Goal: Navigation & Orientation: Find specific page/section

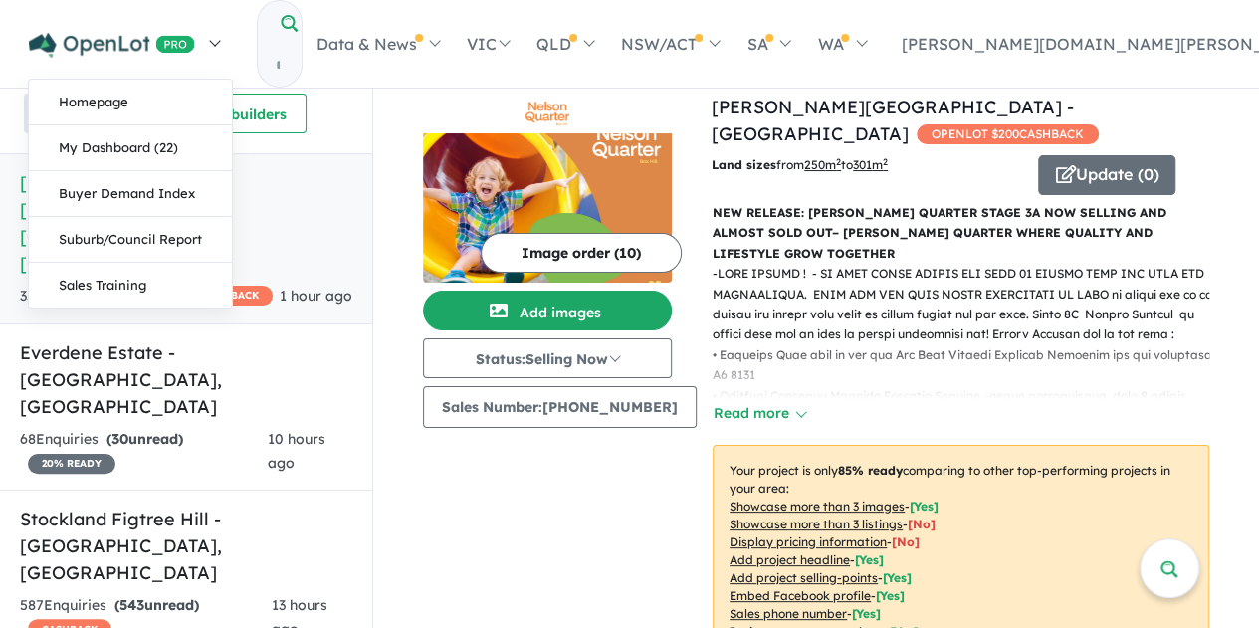
click at [84, 33] on img at bounding box center [112, 45] width 166 height 25
click at [141, 232] on link "Suburb/Council Report" at bounding box center [130, 240] width 203 height 46
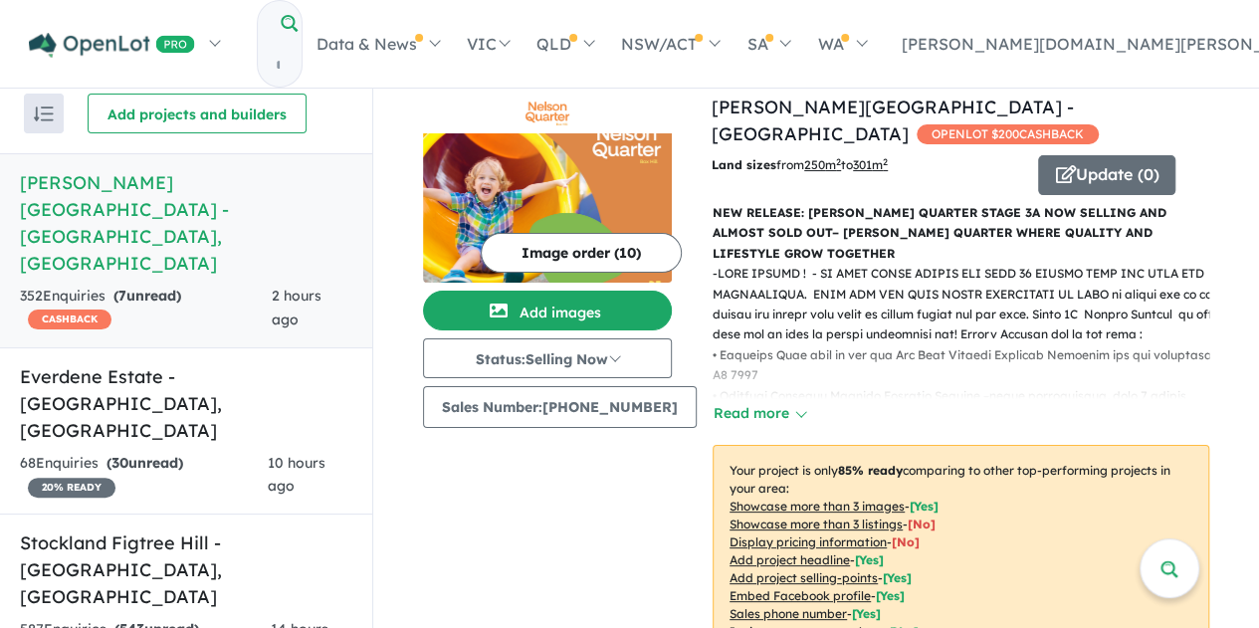
click at [298, 44] on input "Try estate name, suburb, builder or developer" at bounding box center [278, 65] width 40 height 43
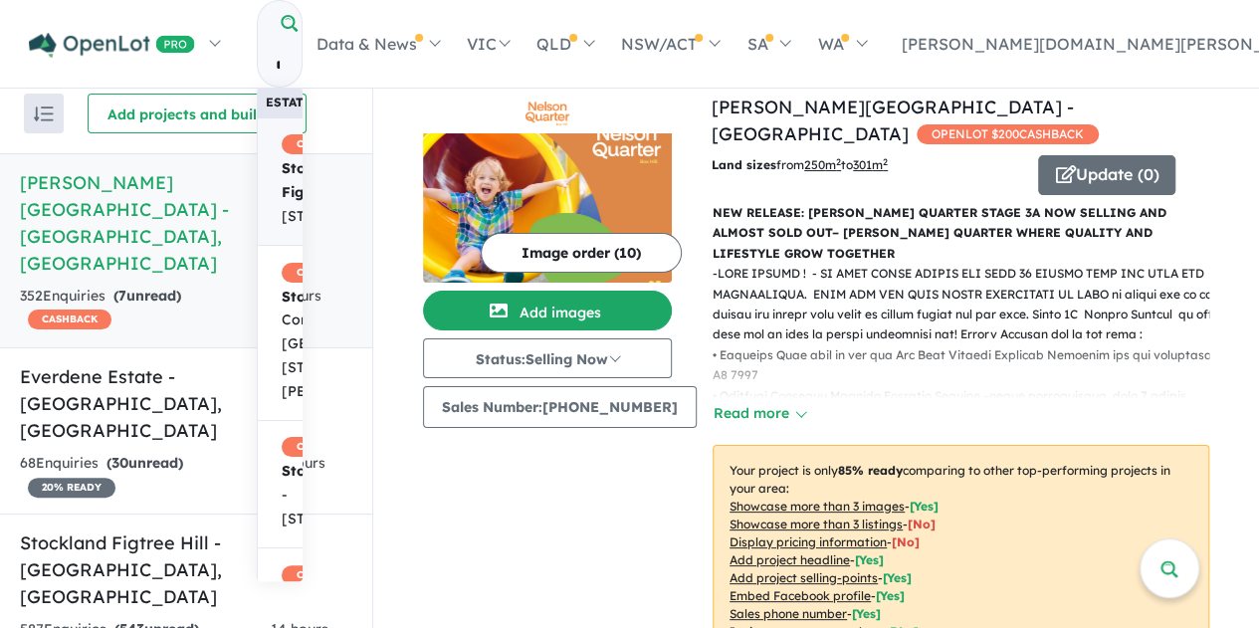
type input "**********"
click at [387, 138] on span "CASHBACK Stockland Figtree Hill - 913 Appin Road, Gilead NSW 2560" at bounding box center [352, 181] width 141 height 95
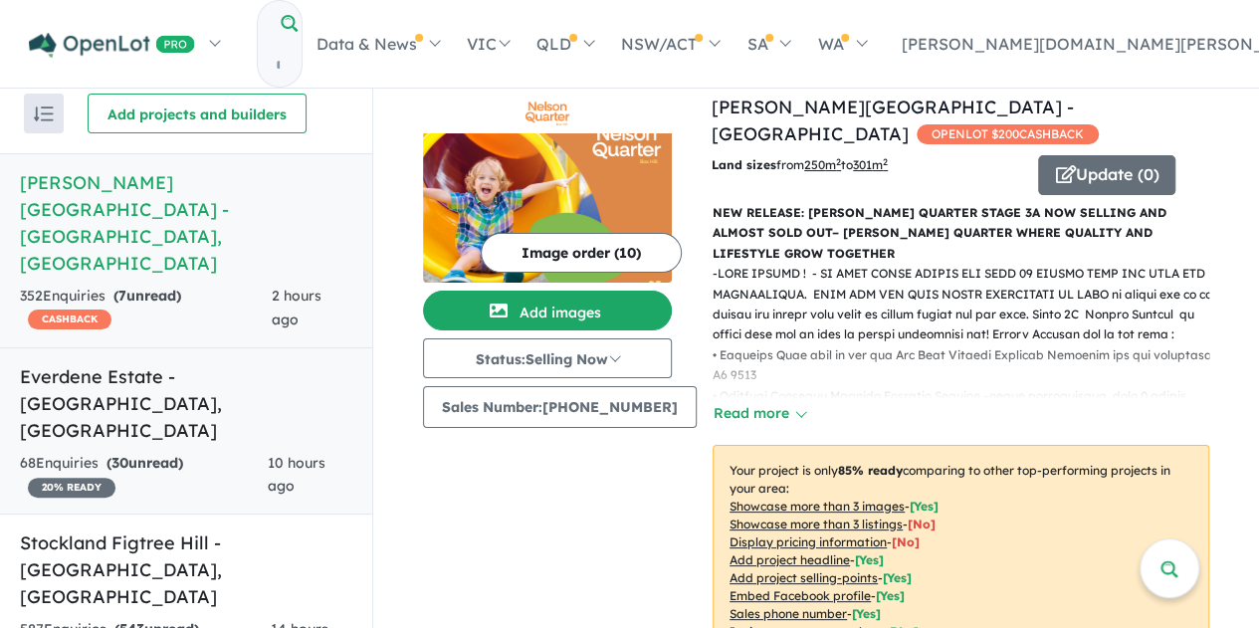
click at [239, 363] on h5 "Everdene Estate - Mulgoa , NSW" at bounding box center [186, 403] width 332 height 81
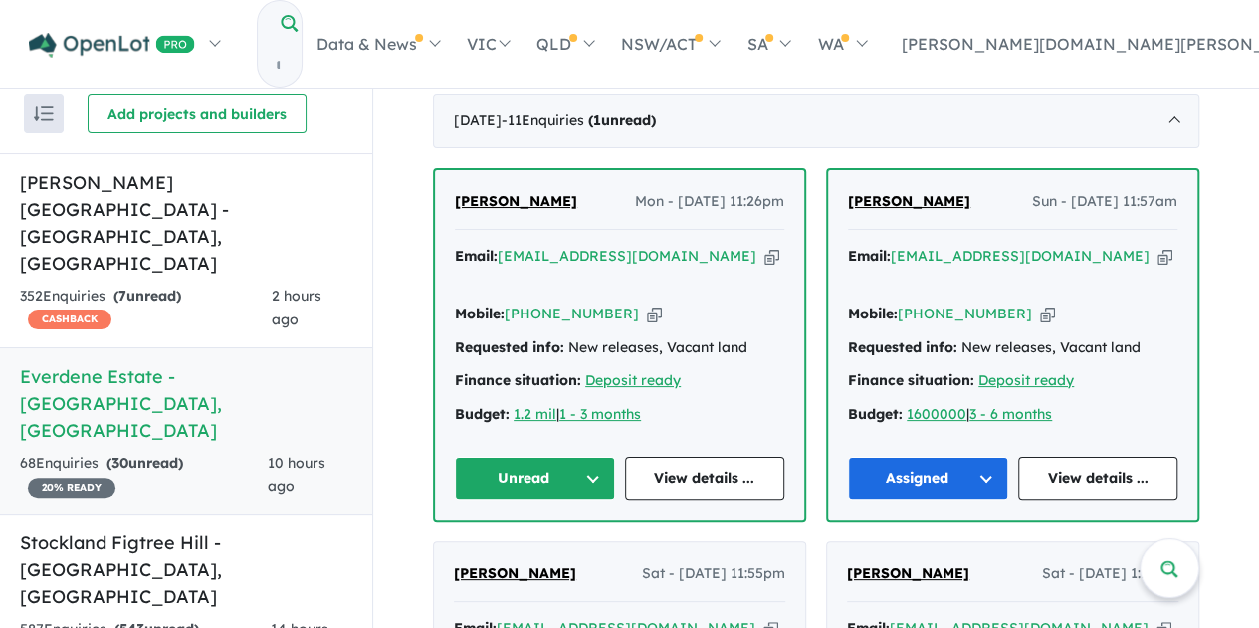
scroll to position [703, 0]
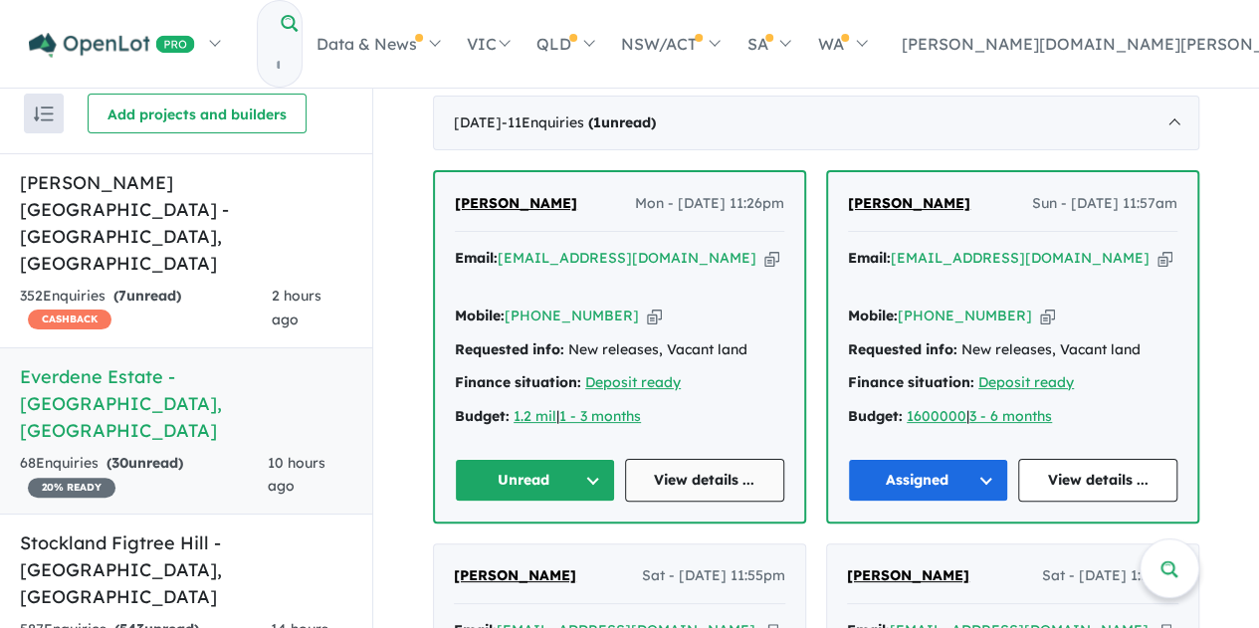
click at [700, 485] on link "View details ..." at bounding box center [705, 480] width 160 height 43
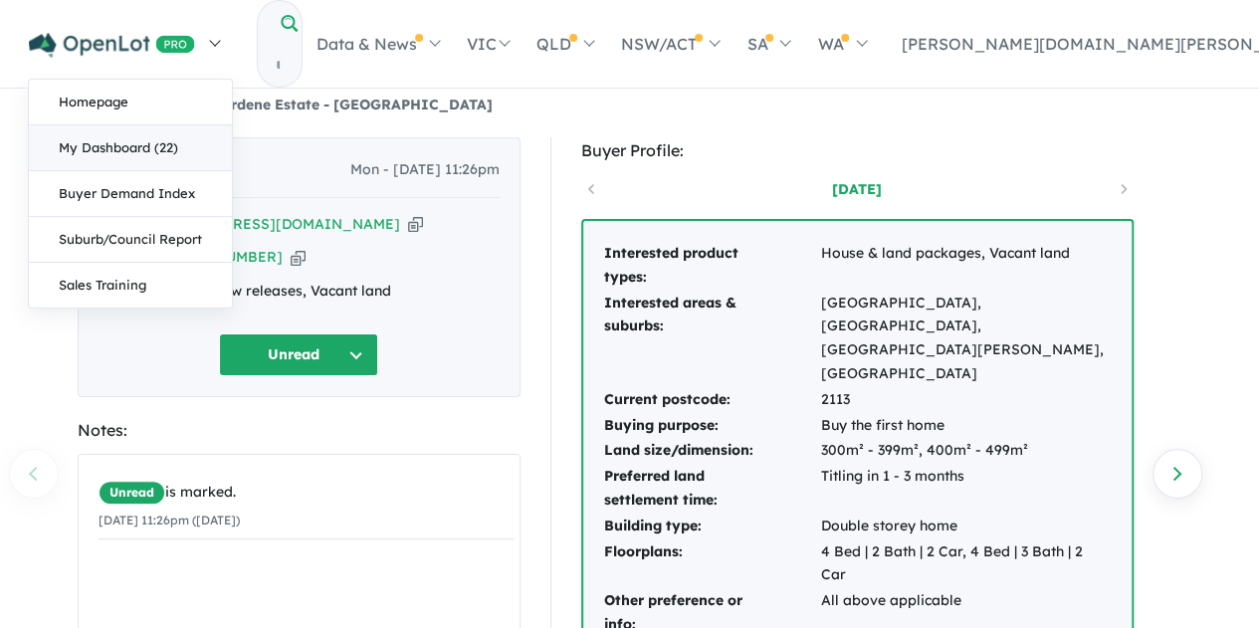
click at [80, 145] on link "My Dashboard (22)" at bounding box center [130, 148] width 203 height 46
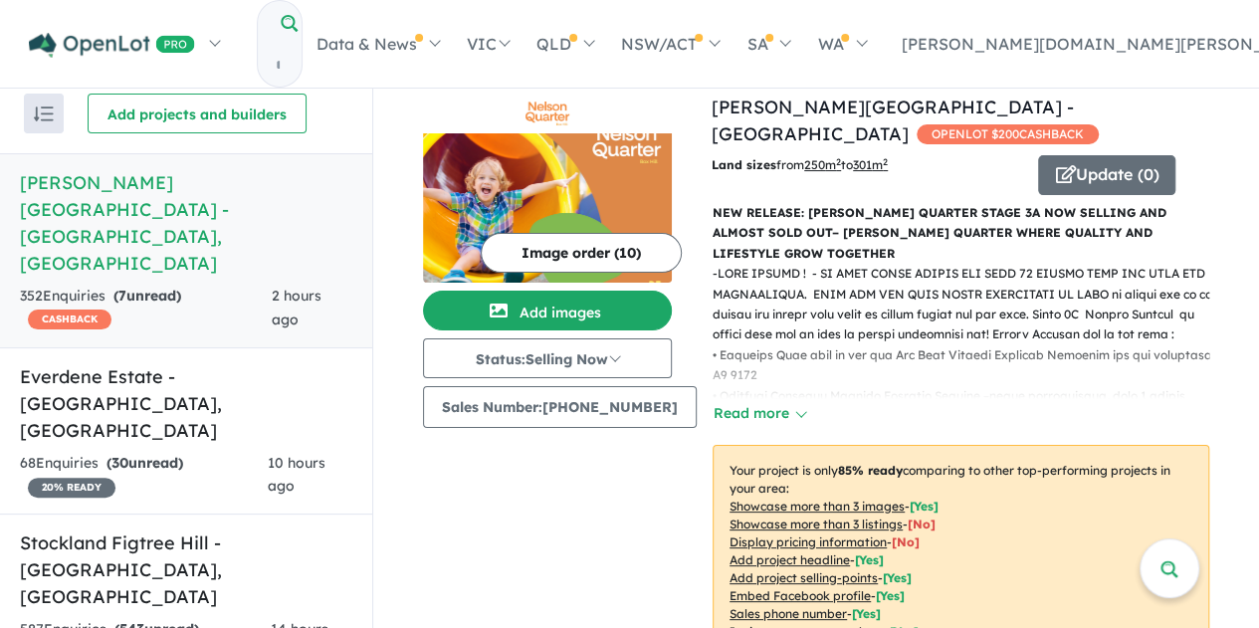
click at [212, 223] on link "[PERSON_NAME][GEOGRAPHIC_DATA] - [GEOGRAPHIC_DATA] , [GEOGRAPHIC_DATA] 352 Enqu…" at bounding box center [186, 250] width 372 height 195
click at [230, 452] on div "68 Enquir ies ( 30 unread) 20 % READY" at bounding box center [144, 476] width 248 height 48
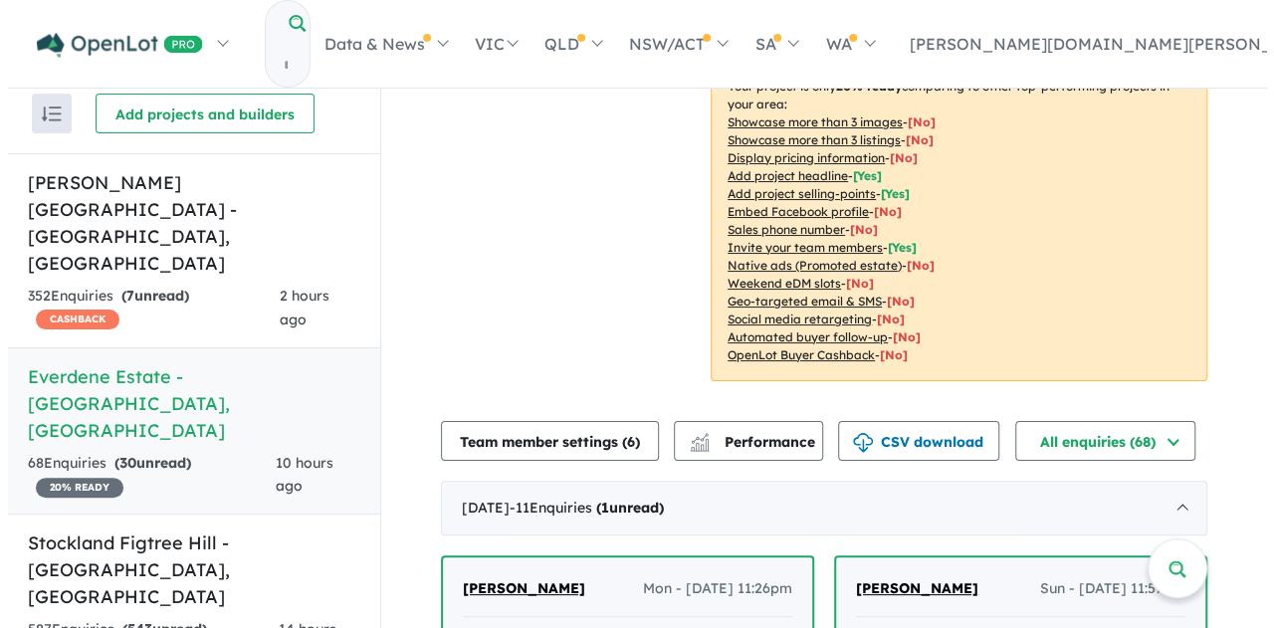
scroll to position [326, 0]
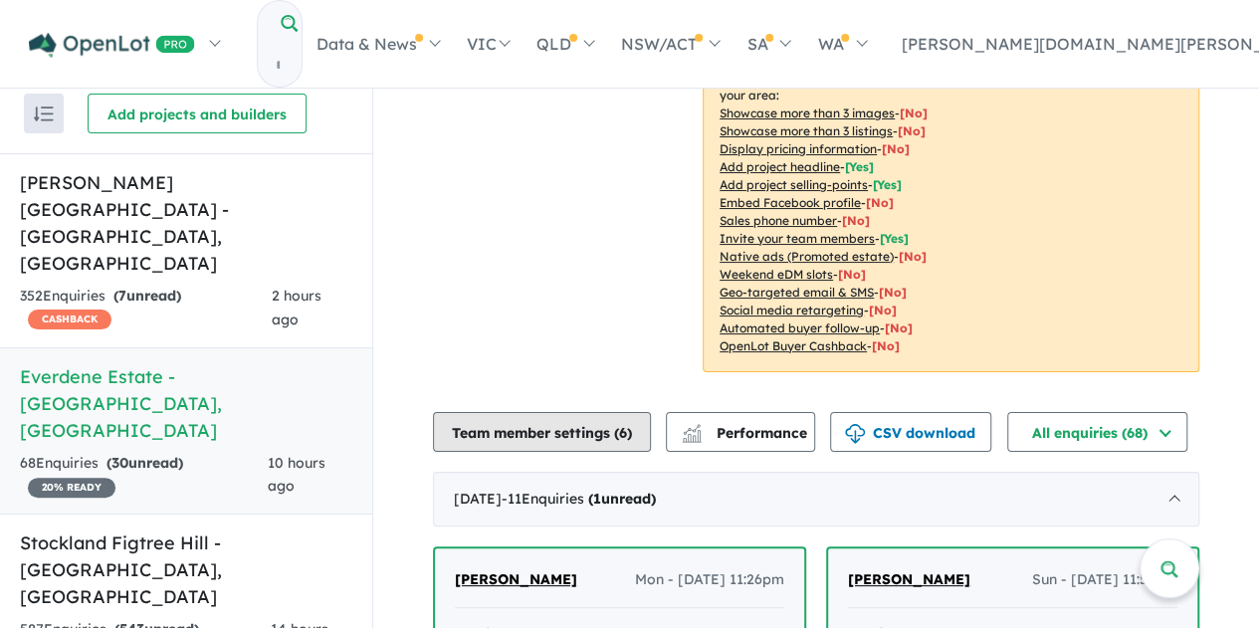
click at [492, 412] on button "Team member settings ( 6 )" at bounding box center [542, 432] width 218 height 40
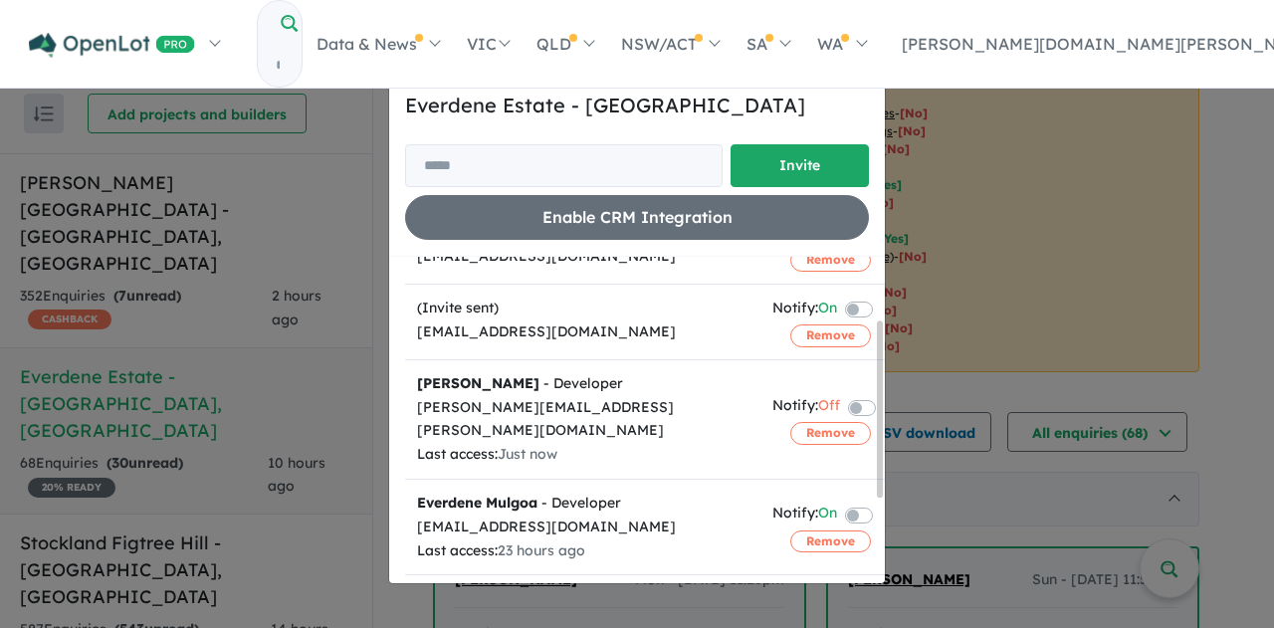
scroll to position [96, 0]
